Goal: Task Accomplishment & Management: Use online tool/utility

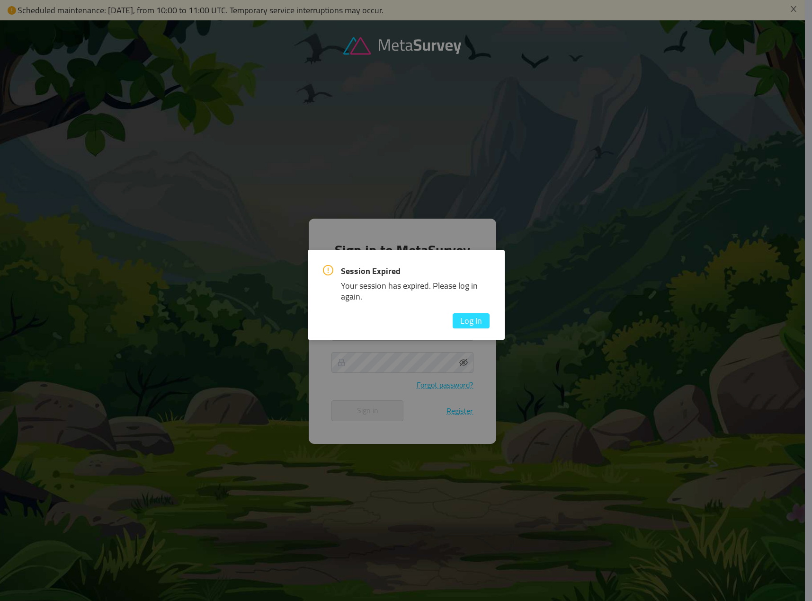
click at [468, 323] on button "Log In" at bounding box center [471, 321] width 37 height 15
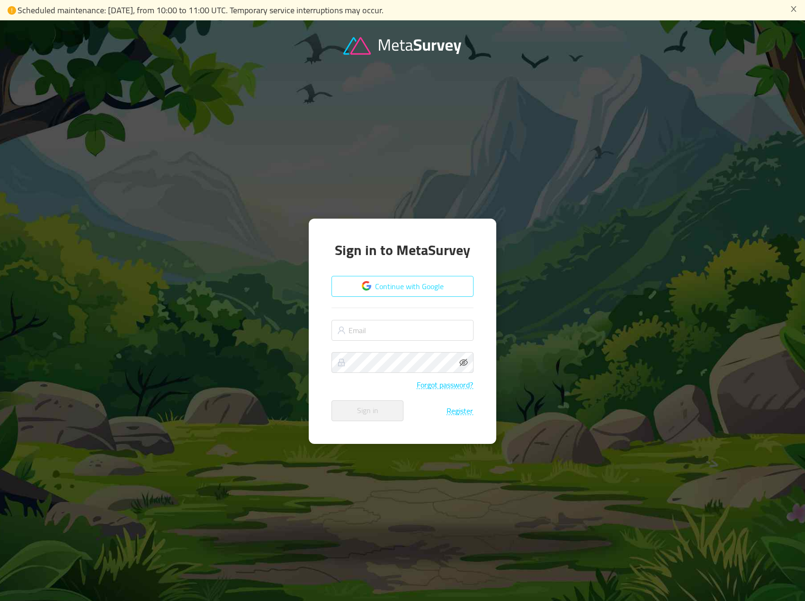
click at [395, 297] on button "Continue with Google" at bounding box center [403, 286] width 142 height 21
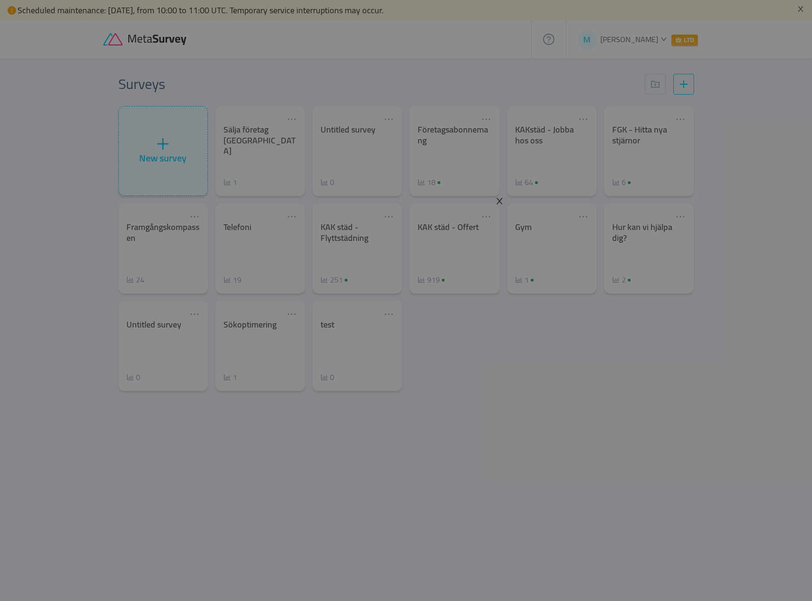
click at [500, 203] on icon "icon: close" at bounding box center [499, 201] width 9 height 9
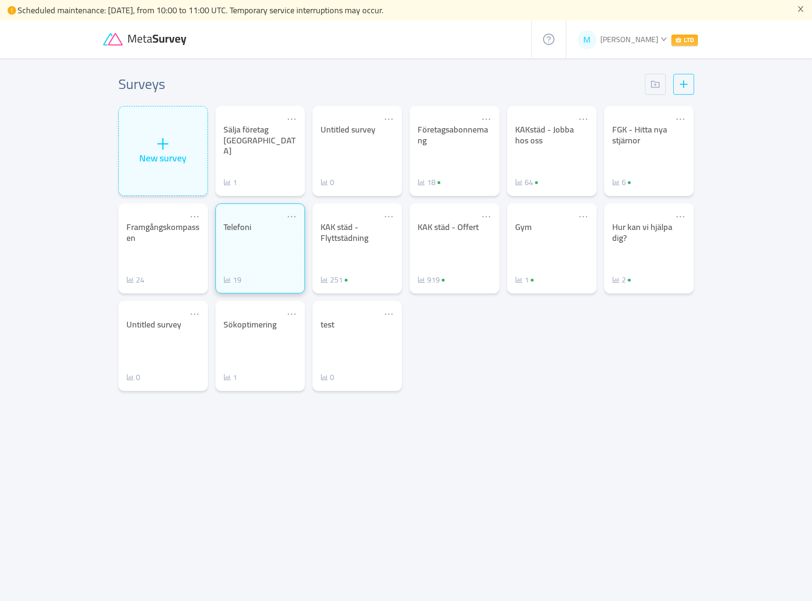
click at [267, 239] on div "Telefoni 19" at bounding box center [260, 253] width 73 height 63
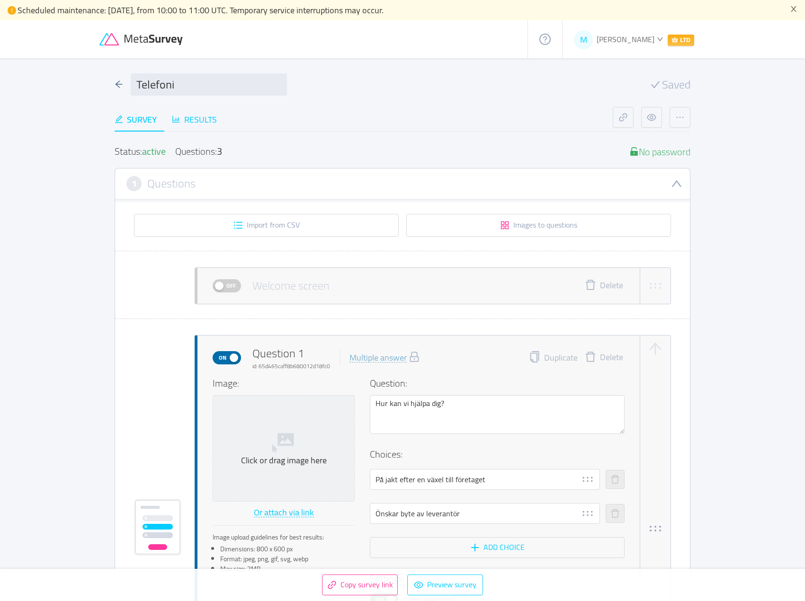
click at [197, 107] on div "Results" at bounding box center [194, 119] width 45 height 25
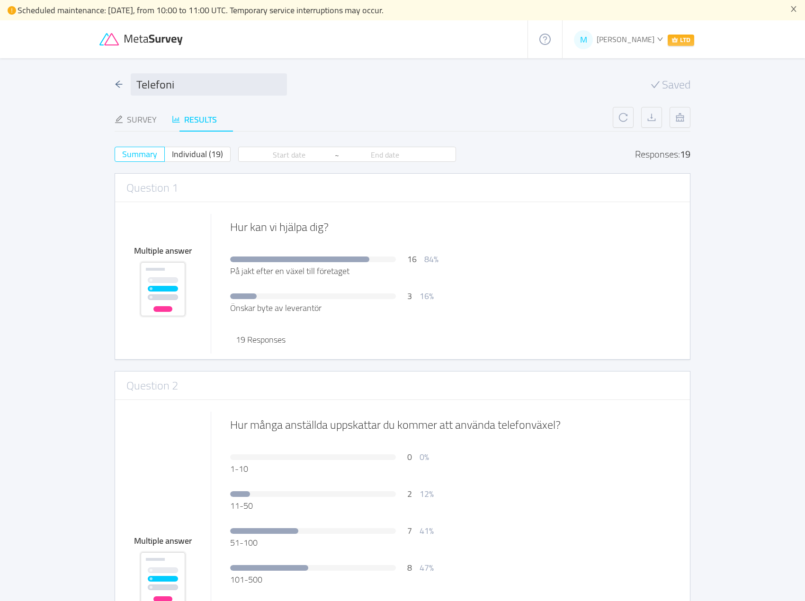
click at [201, 113] on div "Results" at bounding box center [194, 119] width 45 height 13
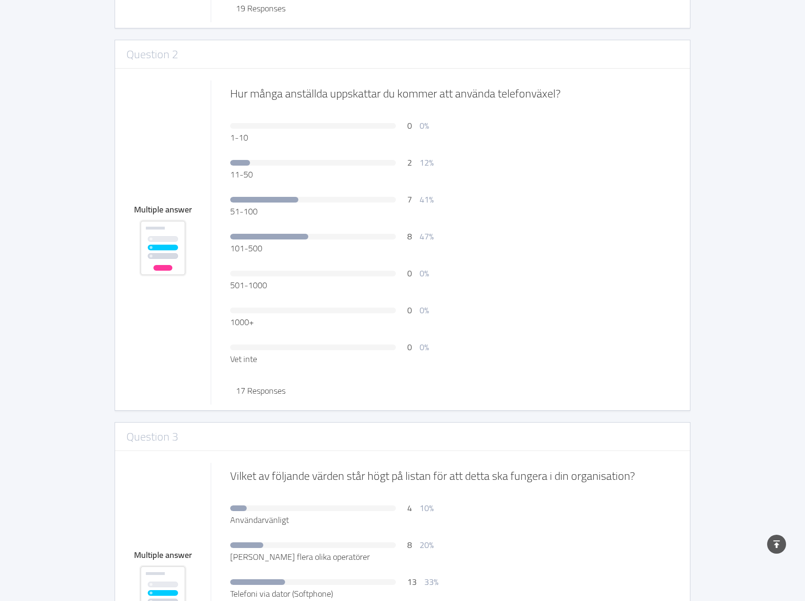
scroll to position [468, 0]
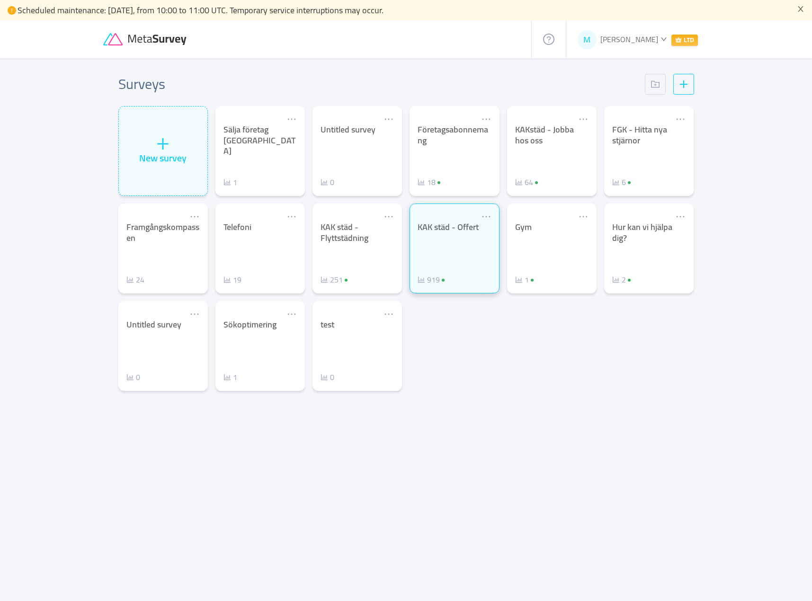
click at [444, 229] on div "KAK städ - Offert" at bounding box center [454, 227] width 73 height 11
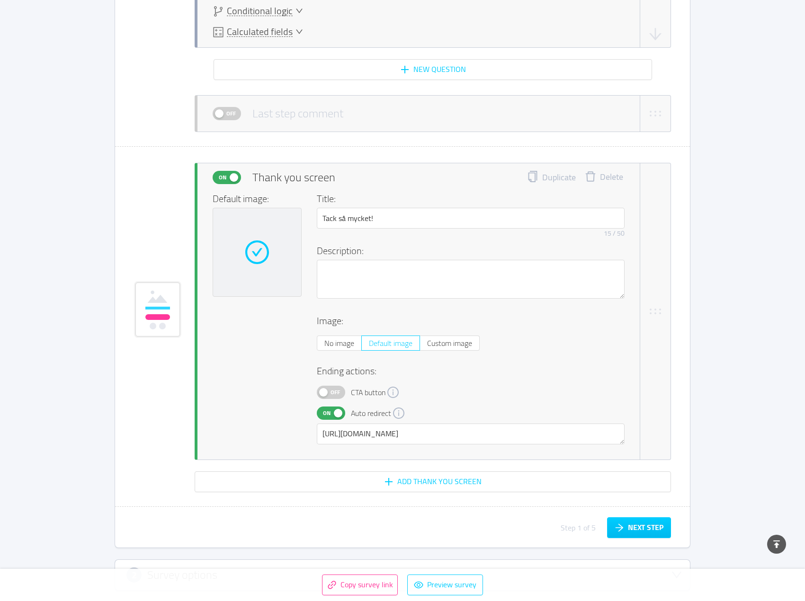
scroll to position [3799, 0]
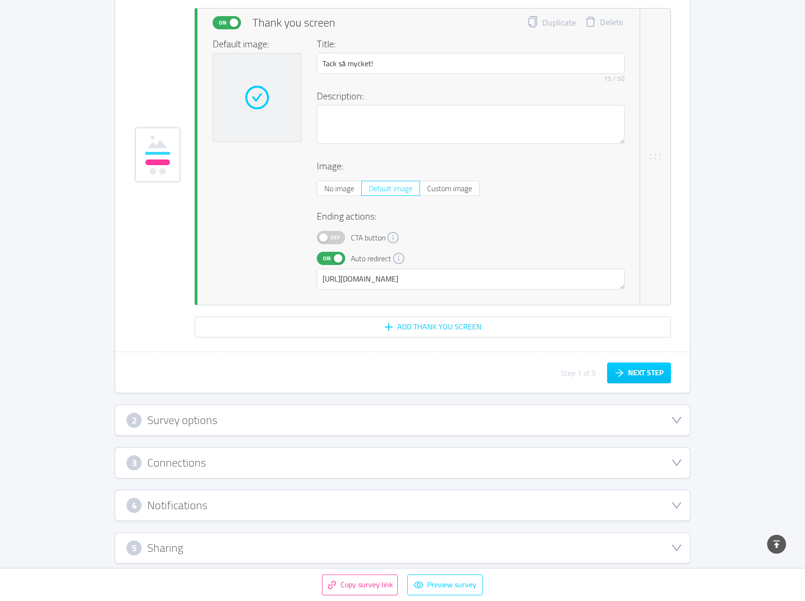
click at [211, 533] on div "5 Sharing" at bounding box center [402, 548] width 575 height 30
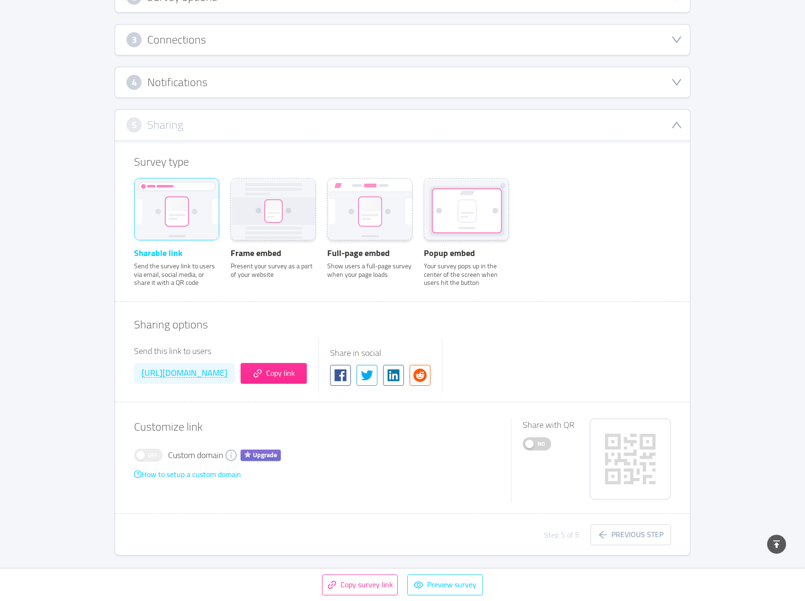
scroll to position [199, 0]
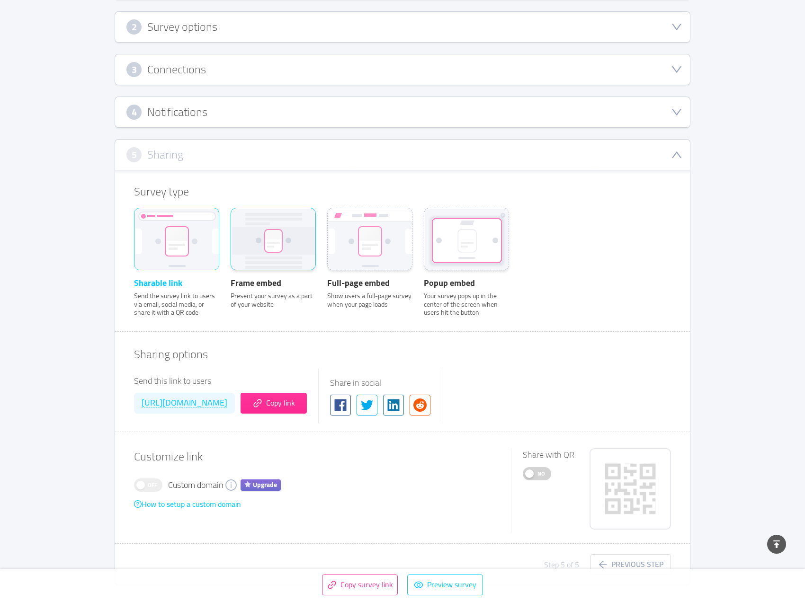
click at [281, 248] on rect at bounding box center [274, 240] width 84 height 63
click at [231, 221] on input "Frame embed Present your survey as a part of your website" at bounding box center [231, 221] width 0 height 0
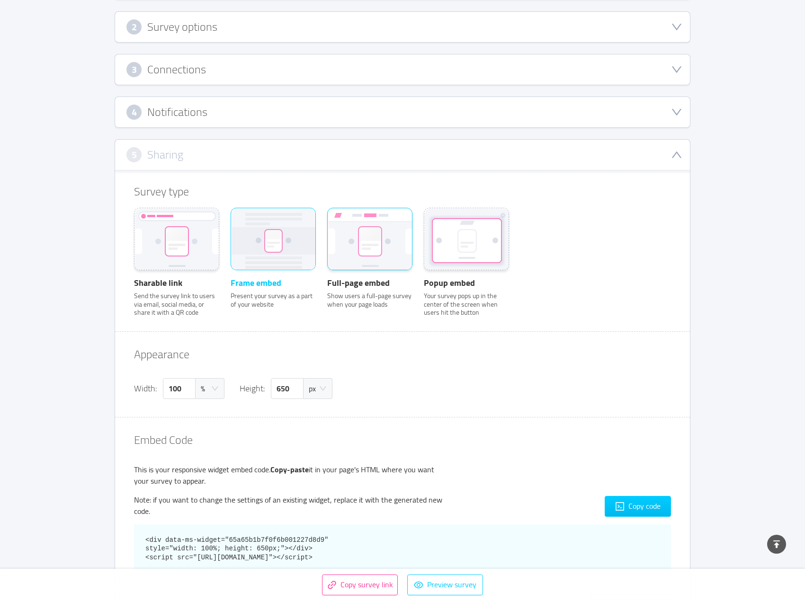
click at [349, 234] on rect at bounding box center [370, 240] width 84 height 63
click at [327, 221] on input "Full-page embed Show users a full-page survey when your page loads" at bounding box center [327, 221] width 0 height 0
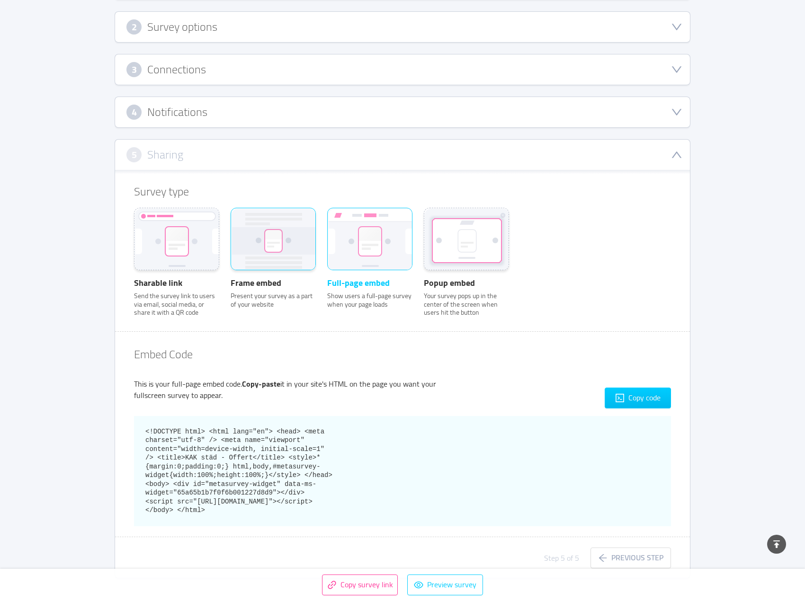
click at [280, 236] on rect at bounding box center [273, 241] width 17 height 22
click at [231, 221] on input "Frame embed Present your survey as a part of your website" at bounding box center [231, 221] width 0 height 0
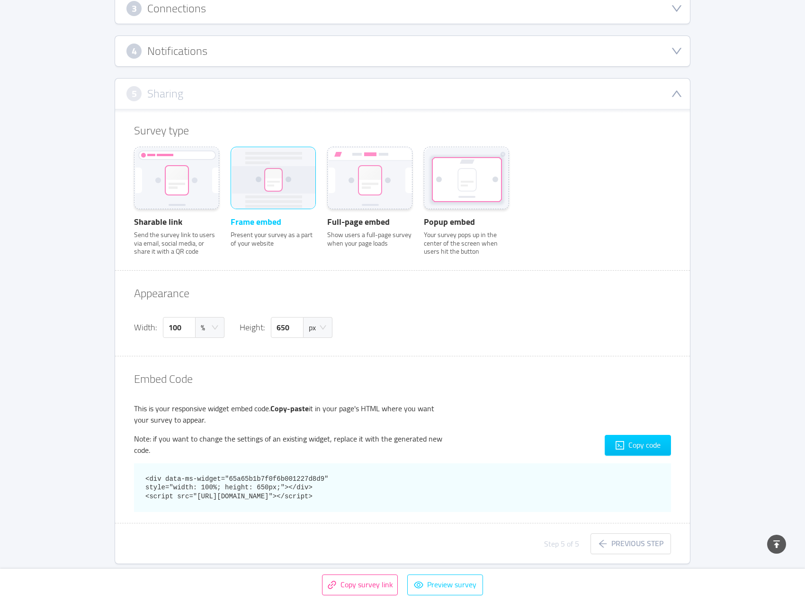
scroll to position [268, 0]
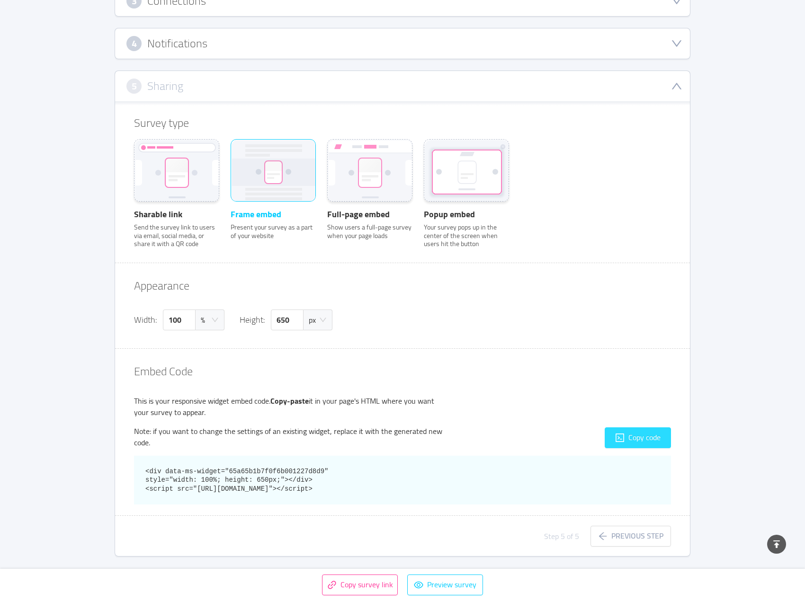
click at [634, 430] on button "Copy code" at bounding box center [638, 438] width 66 height 21
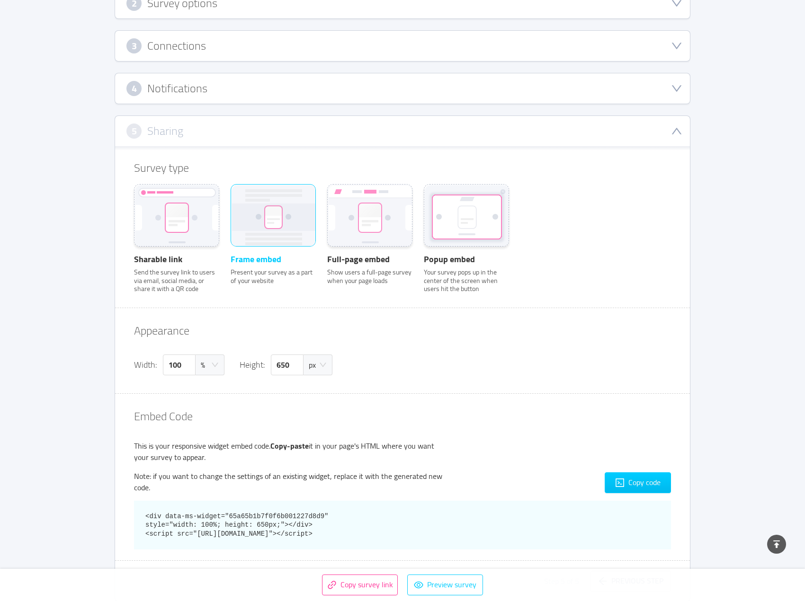
scroll to position [221, 0]
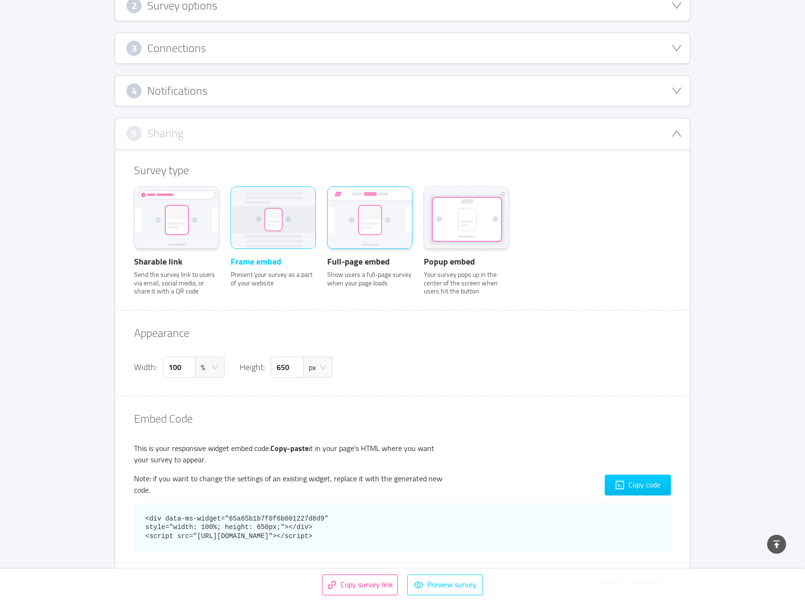
click at [352, 229] on rect at bounding box center [370, 219] width 84 height 63
click at [327, 199] on input "Full-page embed Show users a full-page survey when your page loads" at bounding box center [327, 199] width 0 height 0
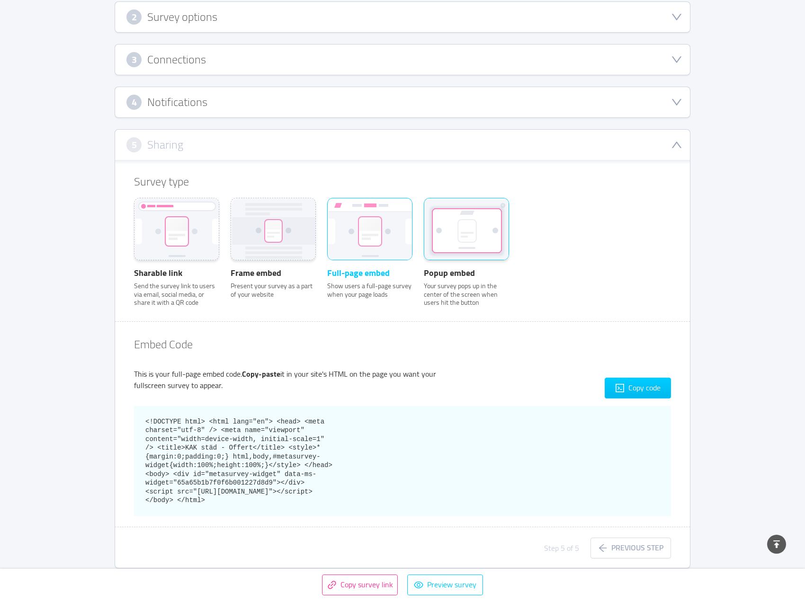
click at [443, 233] on rect at bounding box center [467, 230] width 68 height 43
click at [424, 211] on input "Popup embed Your survey pops up in the center of the screen when users hit the …" at bounding box center [424, 211] width 0 height 0
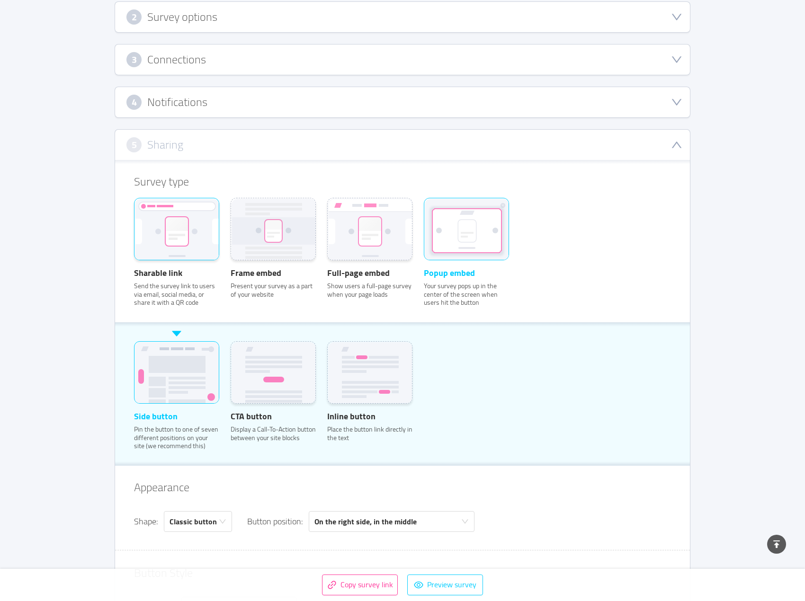
click at [193, 235] on rect at bounding box center [177, 230] width 84 height 63
click at [134, 211] on input "Sharable link Send the survey link to users via email, social media, or share i…" at bounding box center [134, 211] width 0 height 0
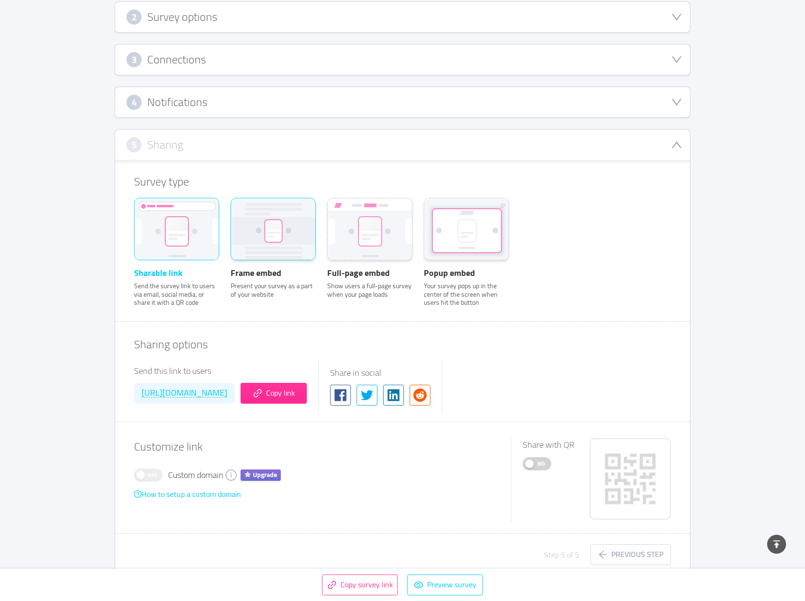
click at [265, 231] on rect at bounding box center [274, 231] width 18 height 23
click at [231, 211] on input "Frame embed Present your survey as a part of your website" at bounding box center [231, 211] width 0 height 0
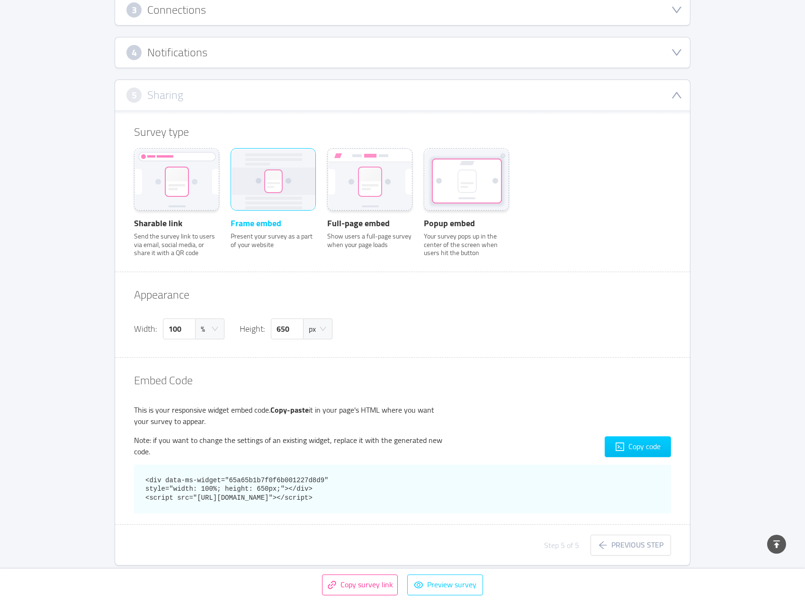
scroll to position [268, 0]
